Goal: Task Accomplishment & Management: Manage account settings

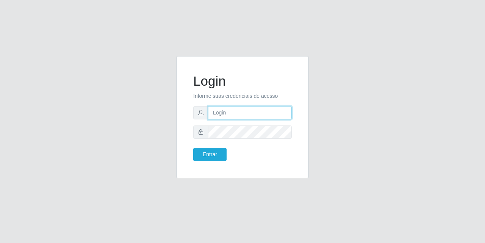
click at [254, 113] on input "text" at bounding box center [250, 112] width 84 height 13
type input "[EMAIL_ADDRESS][DOMAIN_NAME]"
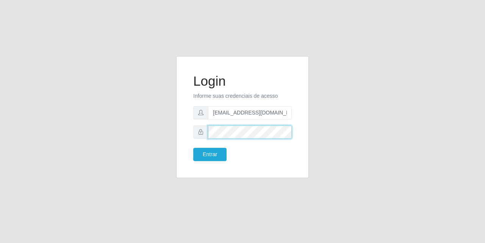
click at [193, 148] on button "Entrar" at bounding box center [209, 154] width 33 height 13
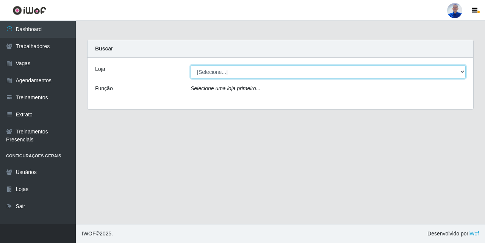
click at [277, 77] on select "[Selecione...] Supermercado [GEOGRAPHIC_DATA]" at bounding box center [328, 71] width 275 height 13
select select "165"
click at [191, 65] on select "[Selecione...] Supermercado [GEOGRAPHIC_DATA]" at bounding box center [328, 71] width 275 height 13
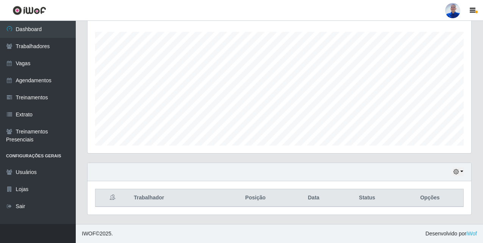
scroll to position [50, 0]
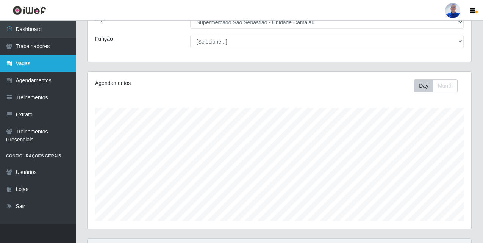
click at [44, 63] on link "Vagas" at bounding box center [38, 63] width 76 height 17
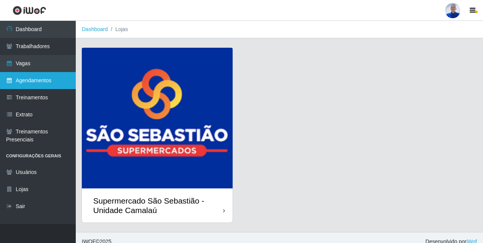
click at [62, 81] on link "Agendamentos" at bounding box center [38, 80] width 76 height 17
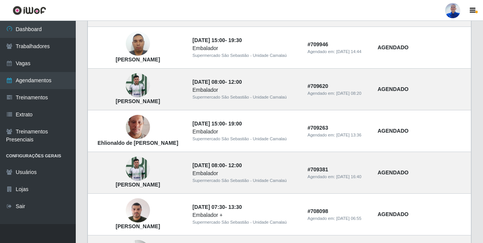
scroll to position [548, 0]
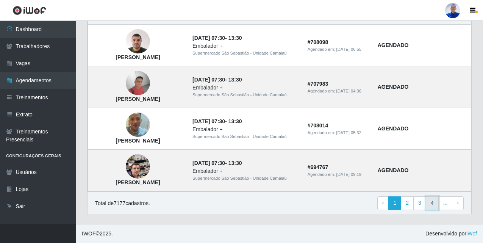
click at [433, 202] on link "4" at bounding box center [432, 203] width 13 height 14
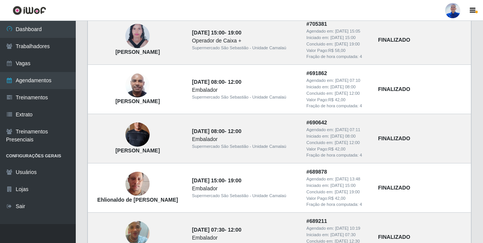
scroll to position [639, 0]
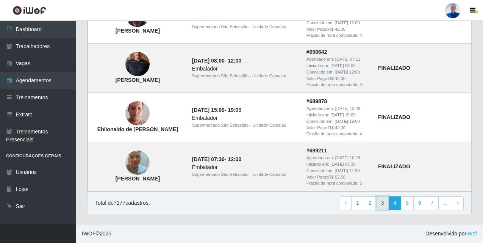
click at [380, 202] on link "3" at bounding box center [382, 203] width 13 height 14
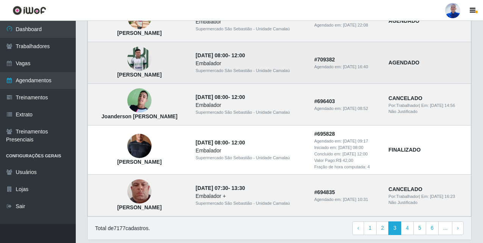
scroll to position [493, 0]
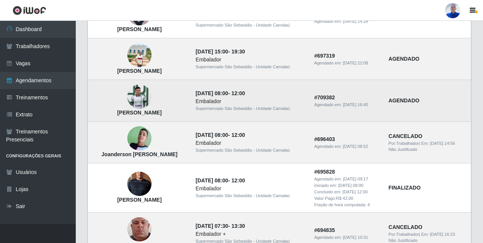
click at [146, 105] on img at bounding box center [139, 97] width 24 height 32
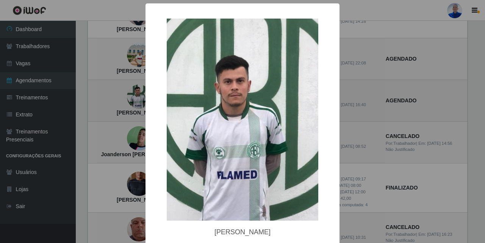
click at [146, 105] on div "× Luiz Henrique de Souza Silva OK Cancel" at bounding box center [243, 138] width 194 height 270
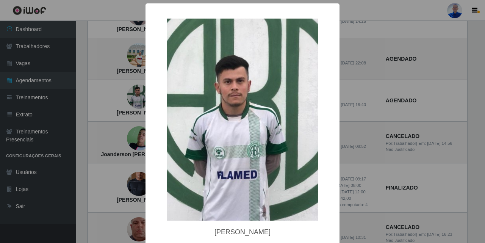
click at [74, 113] on div "× Luiz Henrique de Souza Silva OK Cancel" at bounding box center [242, 121] width 485 height 243
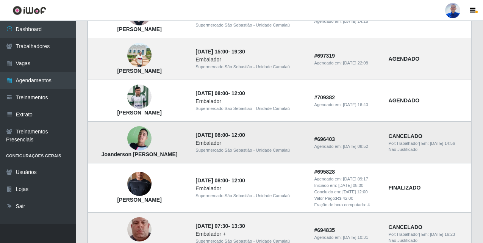
scroll to position [417, 0]
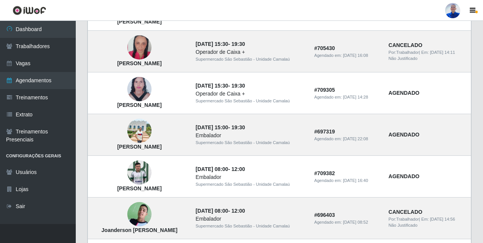
click at [305, 14] on header "Perfil Alterar Senha Sair" at bounding box center [241, 10] width 483 height 21
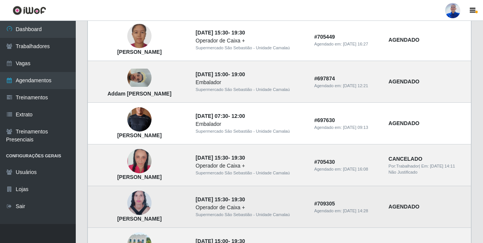
scroll to position [265, 0]
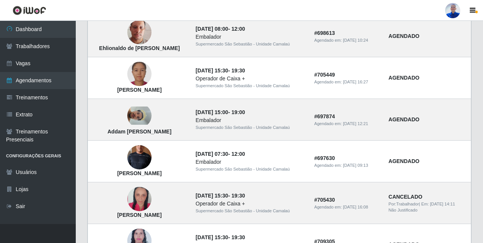
click at [456, 20] on li "Perfil Alterar Senha Sair" at bounding box center [453, 10] width 23 height 19
click at [452, 12] on div at bounding box center [452, 10] width 15 height 15
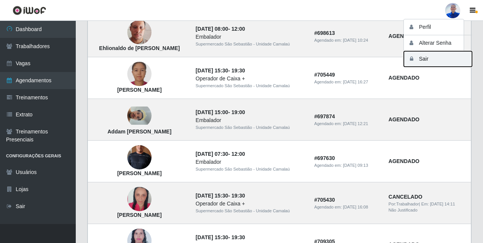
click at [435, 61] on button "Sair" at bounding box center [438, 59] width 68 height 16
